Goal: Use online tool/utility: Utilize a website feature to perform a specific function

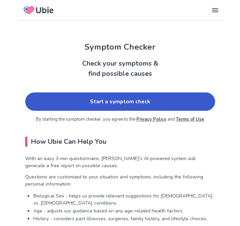
click at [140, 106] on link "Start a symptom check" at bounding box center [120, 102] width 190 height 18
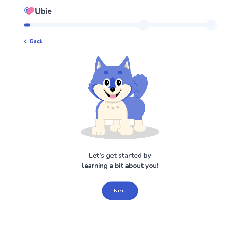
scroll to position [17, 0]
click at [120, 182] on button "Next" at bounding box center [120, 191] width 36 height 18
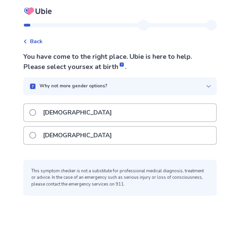
click at [36, 132] on span at bounding box center [32, 135] width 7 height 7
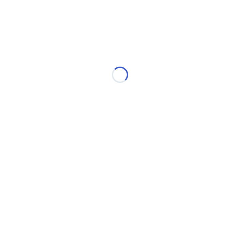
scroll to position [0, 0]
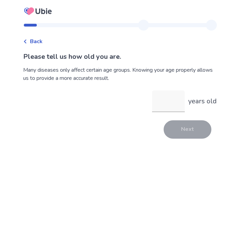
click at [157, 100] on input "years old" at bounding box center [168, 102] width 33 height 22
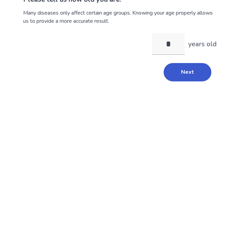
type input "**"
click at [188, 120] on button "Next" at bounding box center [187, 129] width 48 height 18
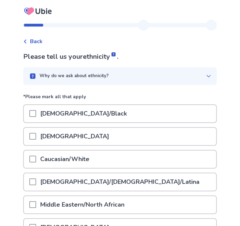
click at [36, 158] on span at bounding box center [32, 159] width 7 height 7
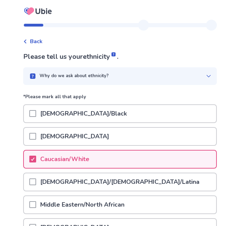
click at [177, 70] on div "Why do we ask about ethnicity?" at bounding box center [119, 76] width 193 height 18
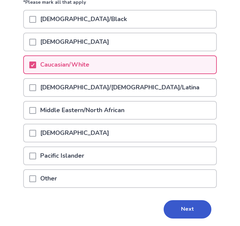
scroll to position [118, 0]
click at [181, 212] on button "Next" at bounding box center [187, 209] width 48 height 18
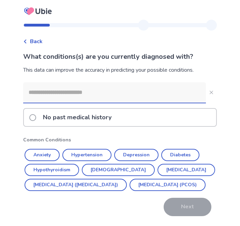
click at [57, 167] on button "Hypothyroidism" at bounding box center [52, 170] width 54 height 12
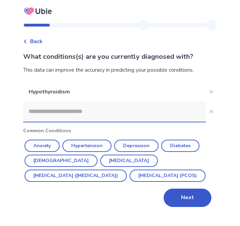
click at [165, 87] on p "Hypothyroidism" at bounding box center [114, 91] width 182 height 19
click at [127, 170] on button "Irritable Bowel Syndrome (IBS)" at bounding box center [76, 176] width 102 height 12
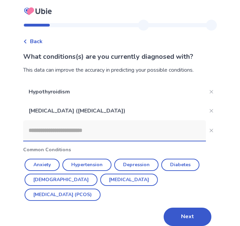
click at [180, 215] on button "Next" at bounding box center [187, 217] width 48 height 18
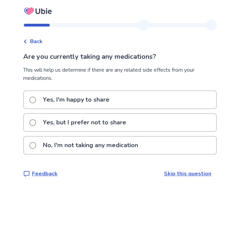
click at [36, 121] on span at bounding box center [32, 122] width 7 height 7
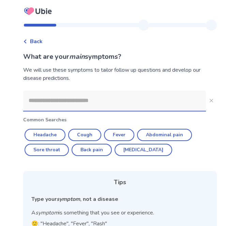
click at [71, 100] on input at bounding box center [114, 101] width 182 height 20
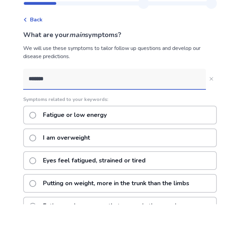
type input "*******"
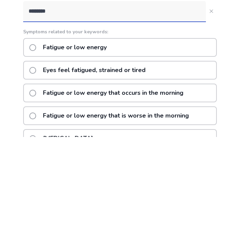
click at [42, 128] on label "Fatigue or low energy" at bounding box center [69, 136] width 81 height 17
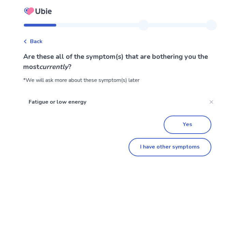
click at [176, 151] on button "I have other symptoms" at bounding box center [169, 147] width 83 height 18
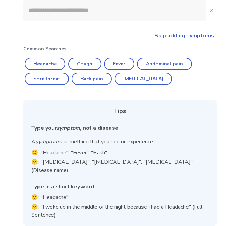
click at [98, 82] on button "Back pain" at bounding box center [91, 79] width 40 height 12
type input "*********"
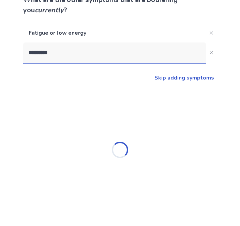
scroll to position [57, 0]
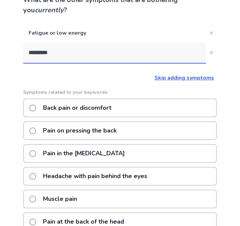
click at [40, 106] on label "Back pain or discomfort" at bounding box center [72, 107] width 86 height 17
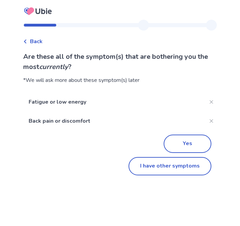
click at [173, 169] on button "I have other symptoms" at bounding box center [169, 166] width 83 height 18
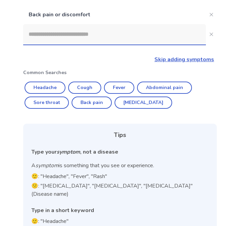
scroll to position [96, 0]
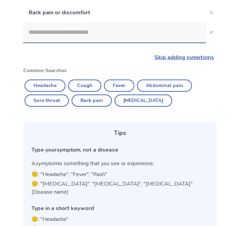
click at [102, 100] on button "Back pain" at bounding box center [91, 101] width 40 height 12
type input "*********"
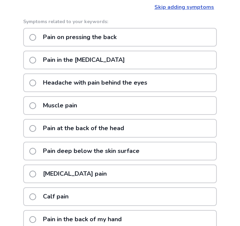
scroll to position [162, 0]
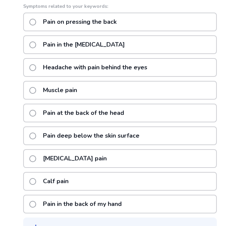
click at [110, 226] on div "Please try different words if you cannot find your symptoms." at bounding box center [119, 229] width 177 height 9
click at [73, 226] on div "Please try different words if you cannot find your symptoms." at bounding box center [119, 229] width 193 height 22
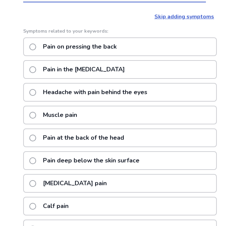
scroll to position [112, 0]
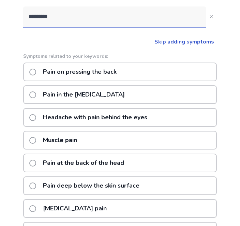
click at [180, 42] on link "Skip adding symptoms" at bounding box center [184, 41] width 60 height 7
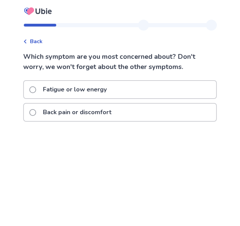
click at [41, 89] on label "Fatigue or low energy" at bounding box center [69, 89] width 81 height 17
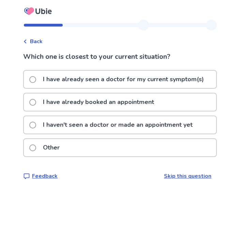
click at [39, 77] on label "I have already seen a doctor for my current symptom(s)" at bounding box center [118, 79] width 178 height 17
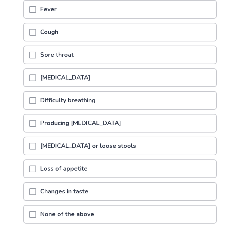
scroll to position [93, 0]
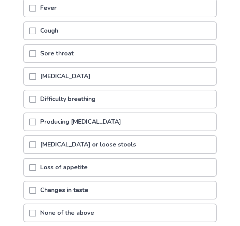
click at [36, 143] on span at bounding box center [32, 145] width 7 height 7
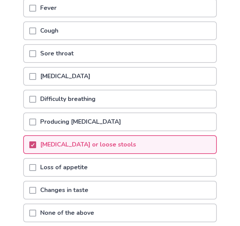
scroll to position [93, 0]
click at [36, 168] on span at bounding box center [32, 167] width 7 height 7
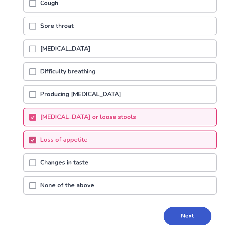
scroll to position [128, 0]
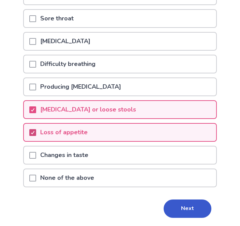
click at [189, 208] on button "Next" at bounding box center [187, 209] width 48 height 18
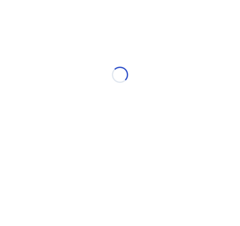
scroll to position [0, 0]
select select "*"
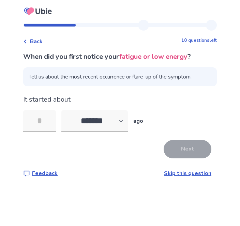
click at [47, 119] on input "tel" at bounding box center [39, 121] width 33 height 22
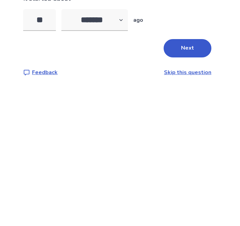
type input "**"
click at [147, 110] on div "** ******* ****** ******* ******** ******* ago" at bounding box center [119, 121] width 193 height 22
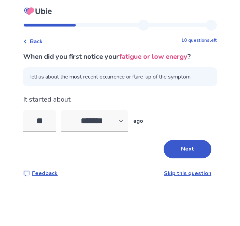
click at [193, 140] on button "Next" at bounding box center [187, 149] width 48 height 18
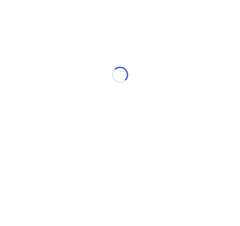
select select "*"
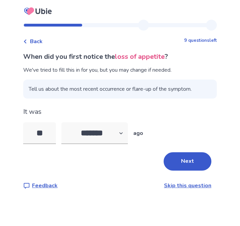
scroll to position [9, 0]
click at [181, 153] on button "Next" at bounding box center [187, 161] width 48 height 18
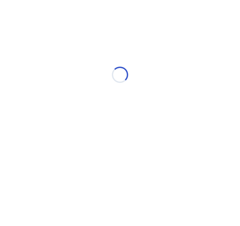
scroll to position [0, 0]
select select "*"
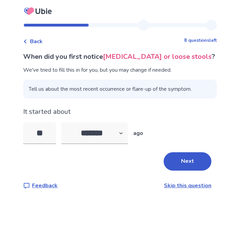
click at [53, 127] on input "**" at bounding box center [39, 134] width 33 height 22
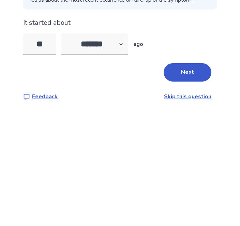
type input "*"
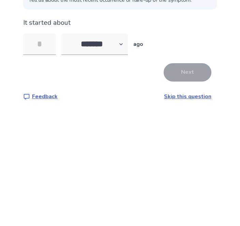
type input "*"
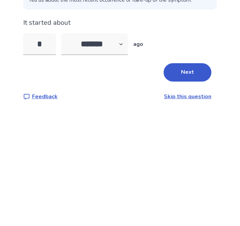
click at [187, 152] on button "Next" at bounding box center [187, 161] width 48 height 18
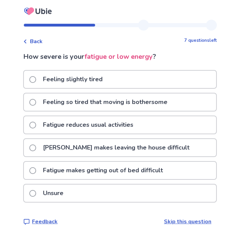
click at [36, 124] on span at bounding box center [32, 125] width 7 height 7
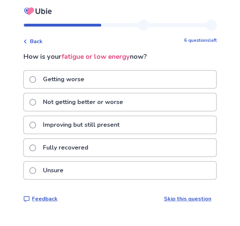
click at [36, 102] on span at bounding box center [32, 102] width 7 height 7
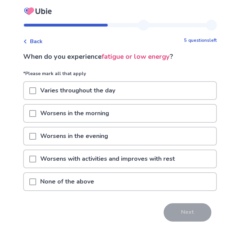
click at [36, 91] on span at bounding box center [32, 90] width 7 height 7
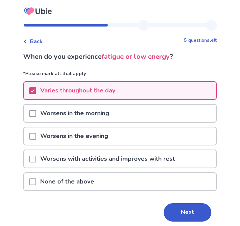
click at [180, 210] on button "Next" at bounding box center [187, 213] width 48 height 18
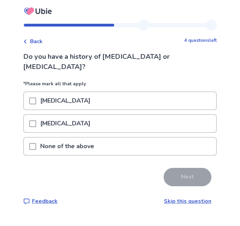
click at [36, 115] on div at bounding box center [32, 123] width 7 height 17
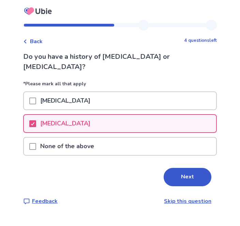
click at [185, 168] on button "Next" at bounding box center [187, 177] width 48 height 18
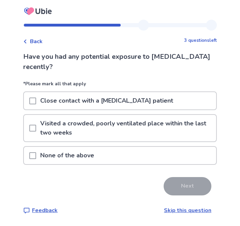
click at [36, 155] on span at bounding box center [32, 155] width 7 height 7
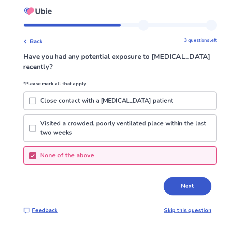
click at [188, 180] on button "Next" at bounding box center [187, 186] width 48 height 18
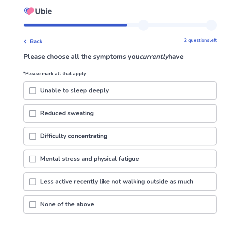
click at [36, 182] on span at bounding box center [32, 182] width 7 height 7
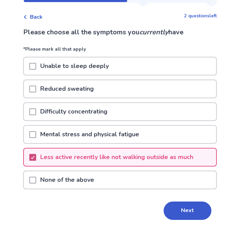
scroll to position [26, 0]
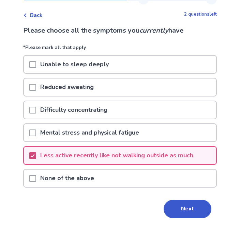
click at [183, 209] on button "Next" at bounding box center [187, 209] width 48 height 18
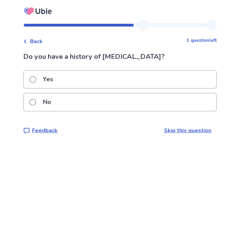
click at [36, 101] on span at bounding box center [32, 102] width 7 height 7
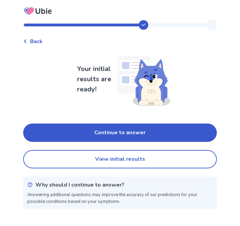
scroll to position [10, 0]
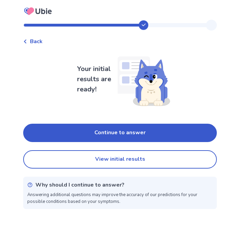
click at [127, 154] on button "View initial results" at bounding box center [119, 159] width 193 height 18
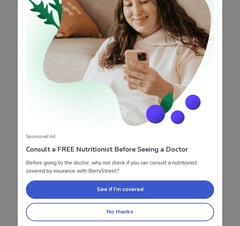
scroll to position [71, 0]
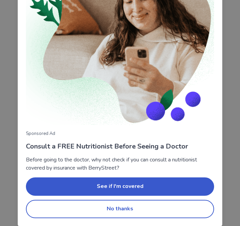
click at [154, 66] on img at bounding box center [120, 31] width 188 height 188
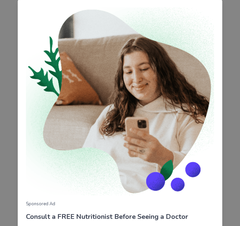
scroll to position [0, 0]
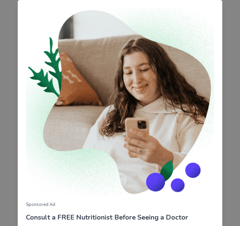
click at [112, 93] on img at bounding box center [120, 102] width 188 height 188
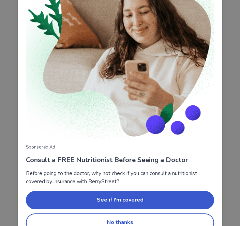
scroll to position [71, 0]
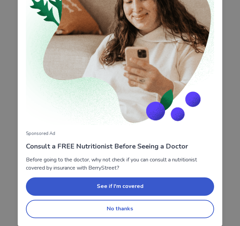
click at [131, 213] on button "No thanks" at bounding box center [120, 209] width 188 height 18
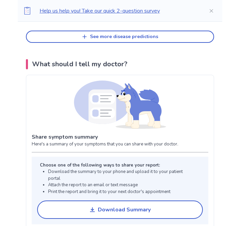
scroll to position [436, 0]
click at [158, 112] on img at bounding box center [120, 105] width 92 height 48
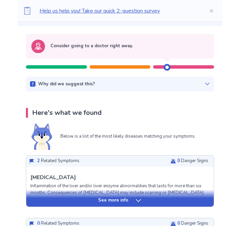
scroll to position [55, 0]
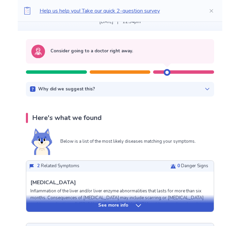
click at [93, 165] on div "2 Related Symptoms 0 Danger Signs" at bounding box center [119, 166] width 187 height 11
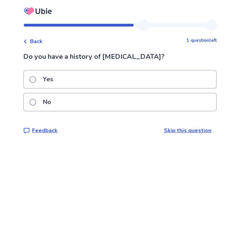
click at [34, 111] on label "No" at bounding box center [42, 102] width 26 height 17
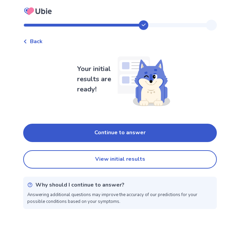
click at [64, 94] on div "Your initial results are ready! Continue to answer View initial results Why sho…" at bounding box center [119, 130] width 193 height 158
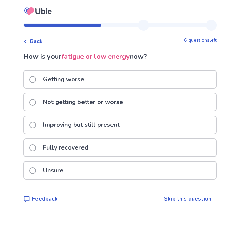
click at [96, 73] on div "Getting worse" at bounding box center [120, 79] width 192 height 17
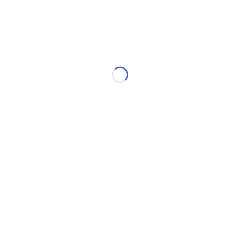
click at [96, 73] on div "Loading..." at bounding box center [119, 75] width 193 height 136
select select "*"
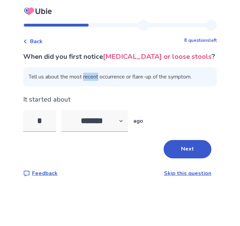
click at [61, 105] on div "It started about * ******* ****** ******* ******** ******* ago" at bounding box center [119, 113] width 193 height 37
click at [62, 108] on div "It started about * ******* ****** ******* ******** ******* ago" at bounding box center [119, 113] width 193 height 37
click at [65, 98] on p "It started about" at bounding box center [119, 100] width 193 height 10
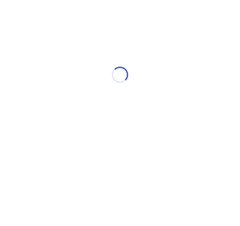
select select "*"
